Goal: Information Seeking & Learning: Learn about a topic

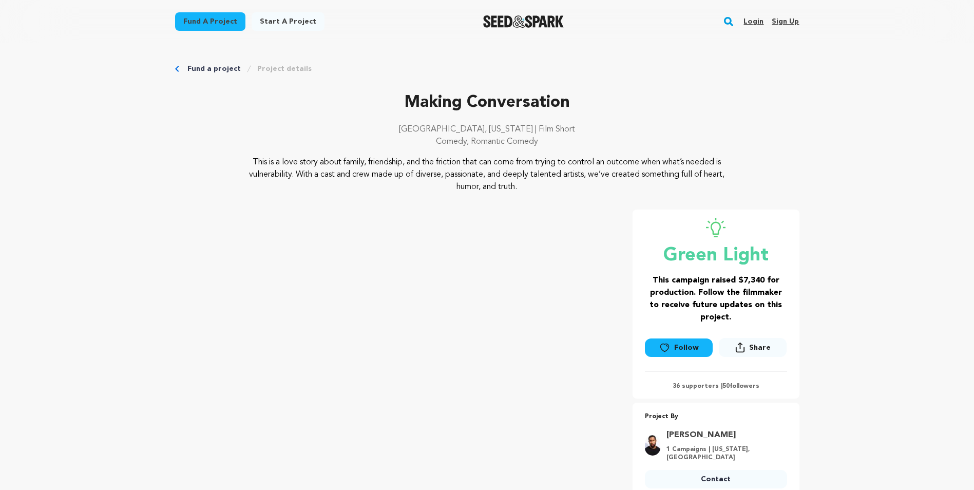
click at [280, 23] on link "Start a project" at bounding box center [288, 21] width 73 height 18
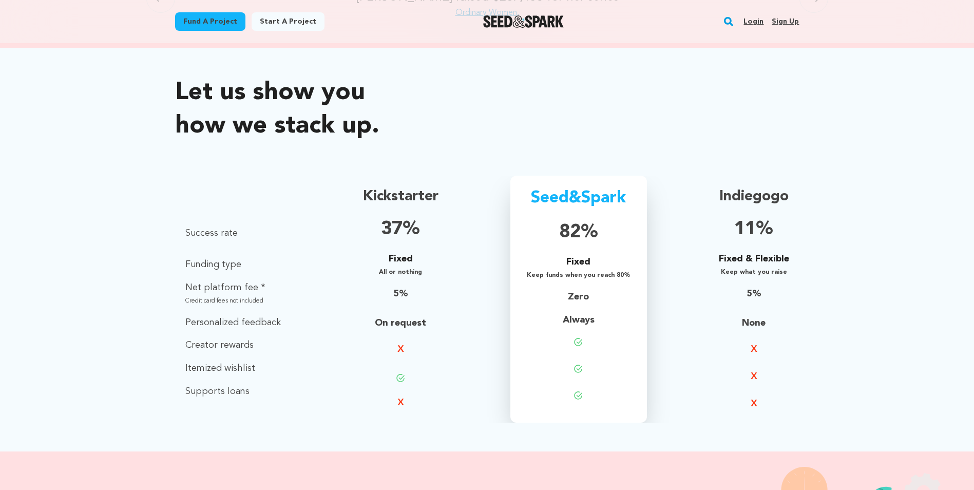
scroll to position [668, 0]
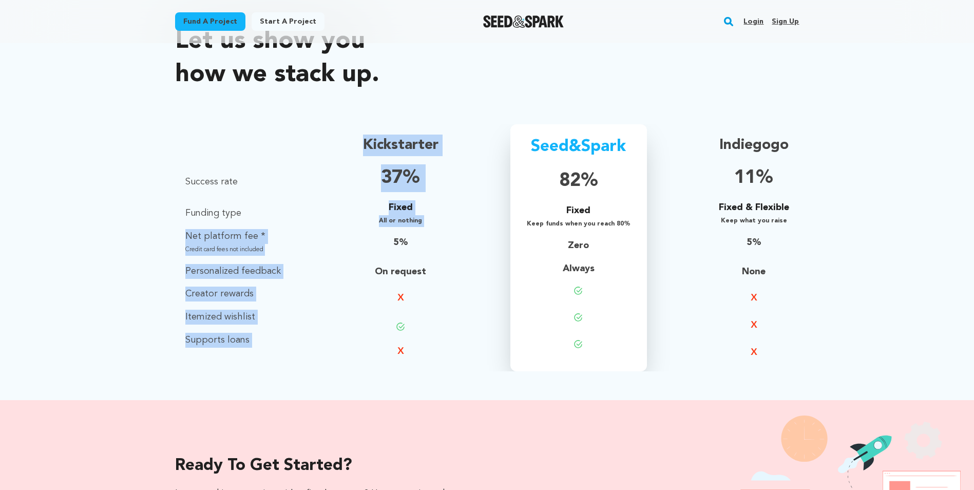
drag, startPoint x: 160, startPoint y: 239, endPoint x: 392, endPoint y: 247, distance: 232.3
click at [392, 247] on div "Let us show you how we stack up. Definition Success rate Funding type Net platf…" at bounding box center [487, 198] width 974 height 404
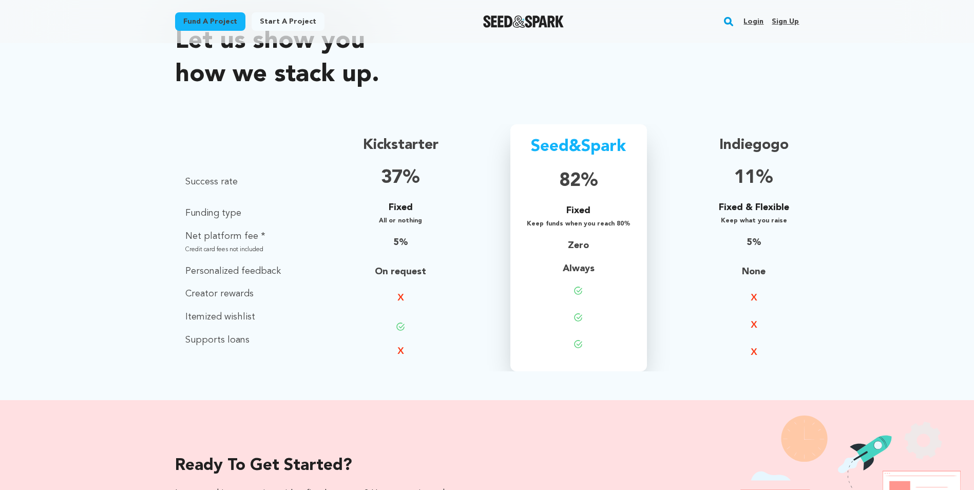
click at [835, 256] on div "Let us show you how we stack up. Definition Success rate Funding type Net platf…" at bounding box center [487, 198] width 974 height 404
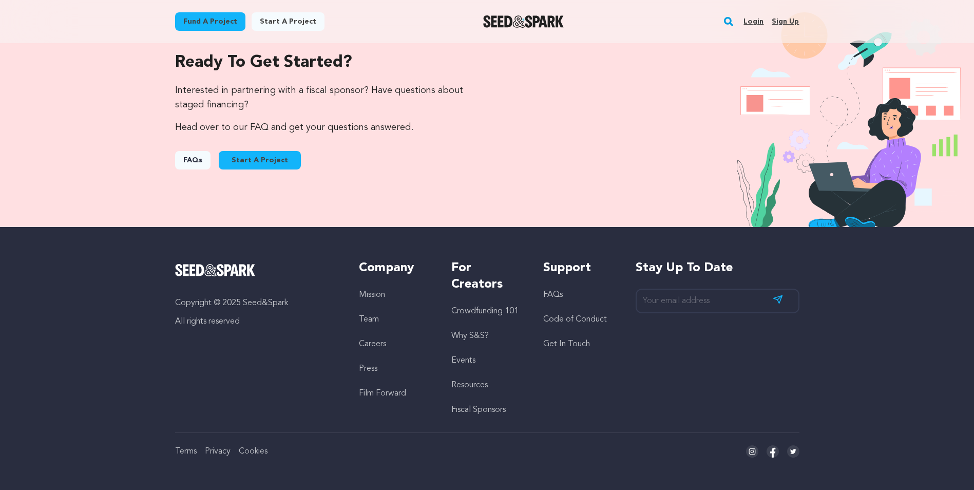
scroll to position [1071, 0]
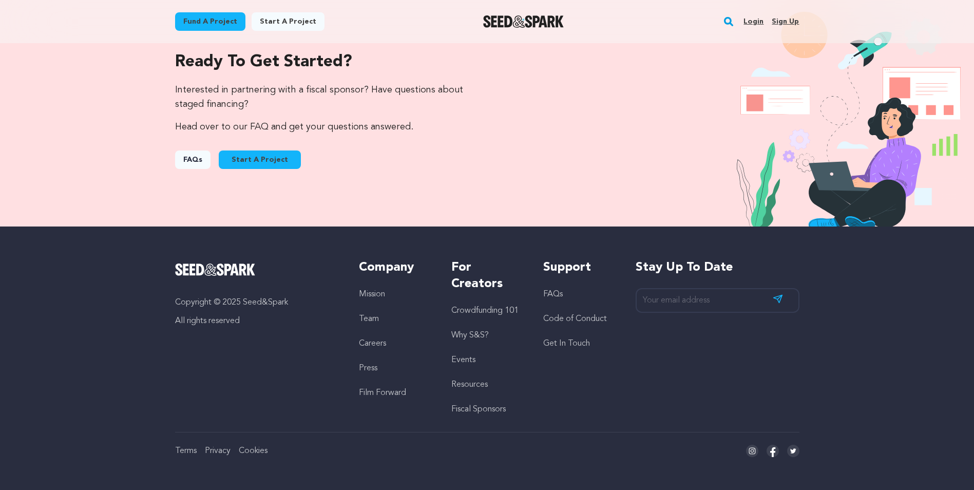
click at [502, 312] on link "Crowdfunding 101" at bounding box center [484, 311] width 67 height 8
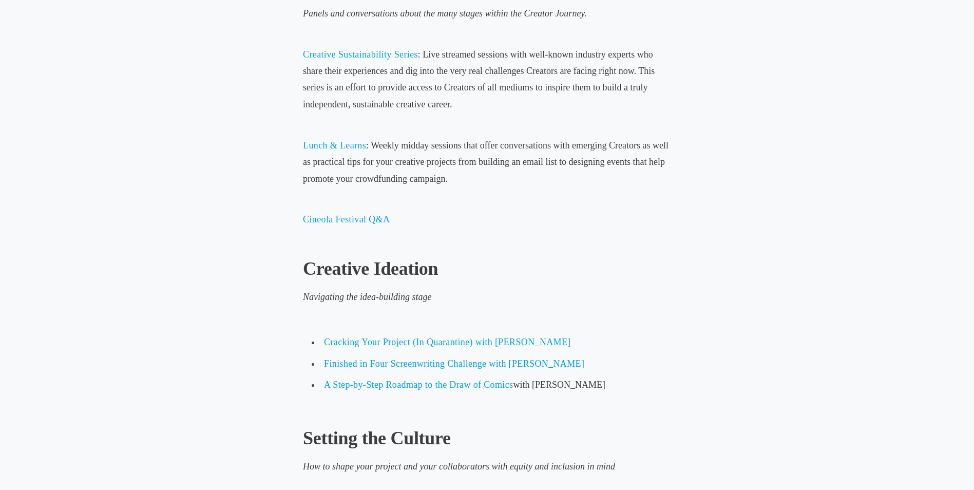
scroll to position [822, 0]
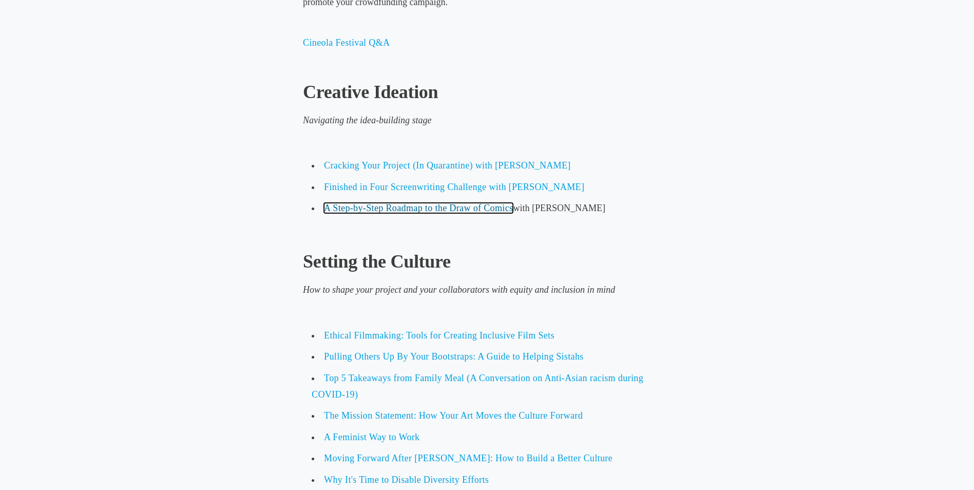
click at [508, 206] on span "A Step-by-Step Roadmap to the Draw of Comics" at bounding box center [418, 208] width 189 height 10
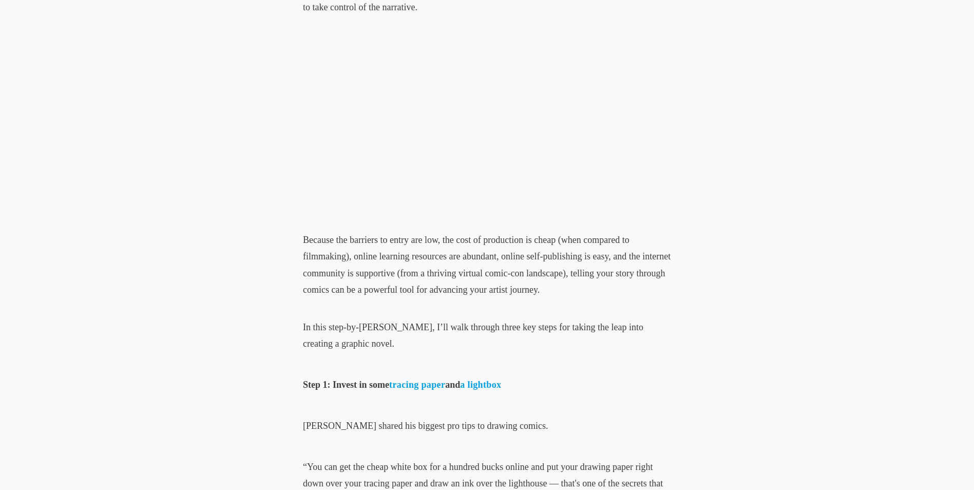
scroll to position [514, 0]
